Goal: Navigation & Orientation: Find specific page/section

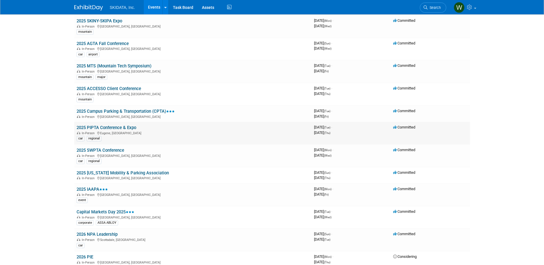
scroll to position [57, 0]
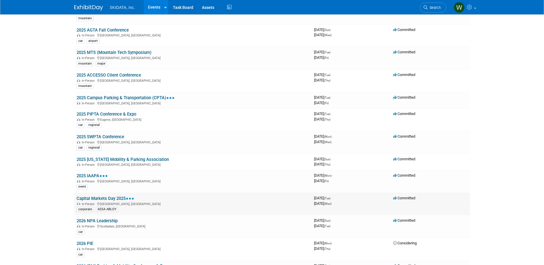
click at [112, 197] on link "Capital Markets Day 2025" at bounding box center [106, 198] width 58 height 5
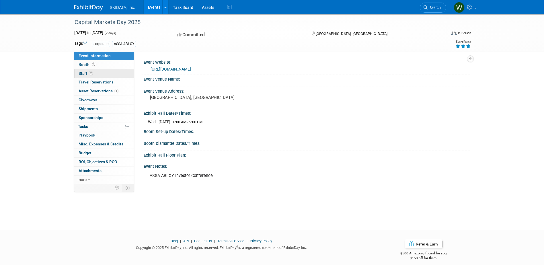
click at [89, 75] on span "2" at bounding box center [91, 73] width 4 height 4
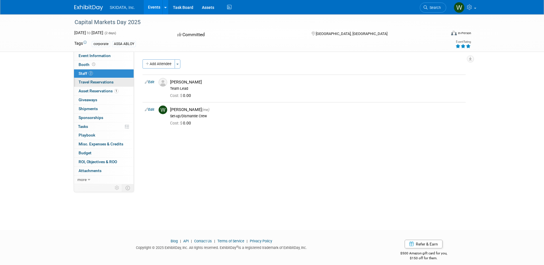
click at [108, 82] on span "Travel Reservations 0" at bounding box center [96, 82] width 35 height 5
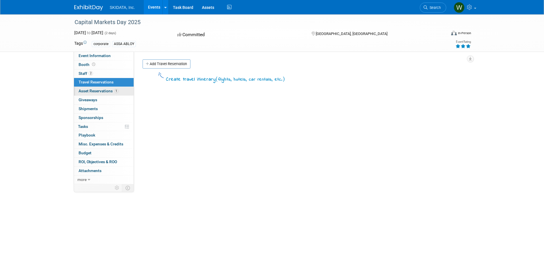
click at [84, 89] on span "Asset Reservations 1" at bounding box center [99, 91] width 40 height 5
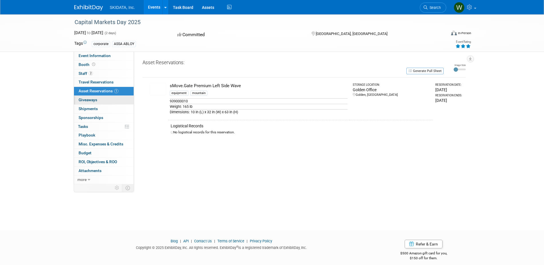
click at [91, 100] on span "Giveaways 0" at bounding box center [88, 99] width 19 height 5
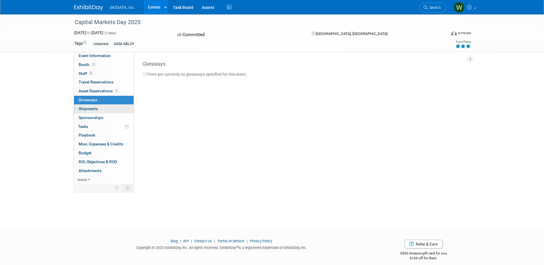
click at [93, 109] on span "Shipments 0" at bounding box center [88, 108] width 19 height 5
click at [93, 117] on span "Sponsorships 0" at bounding box center [91, 117] width 25 height 5
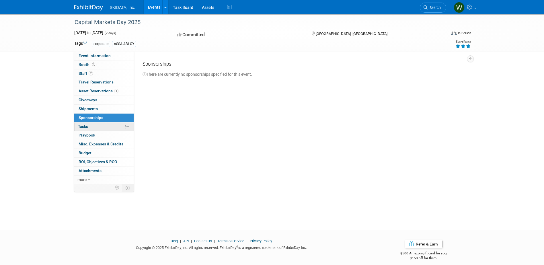
click at [89, 129] on link "0% Tasks 0%" at bounding box center [104, 126] width 60 height 9
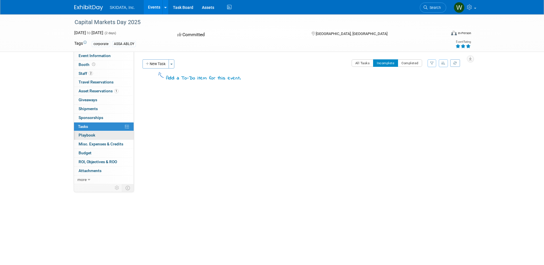
click at [89, 131] on link "0 Playbook 0" at bounding box center [104, 135] width 60 height 9
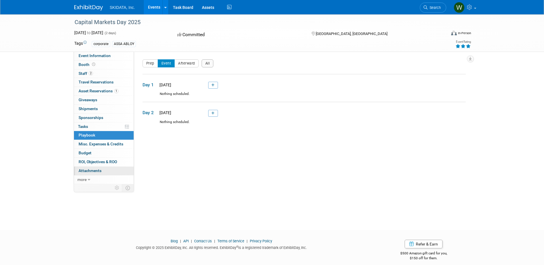
click at [94, 169] on span "Attachments 0" at bounding box center [90, 170] width 23 height 5
